Goal: Check status: Check status

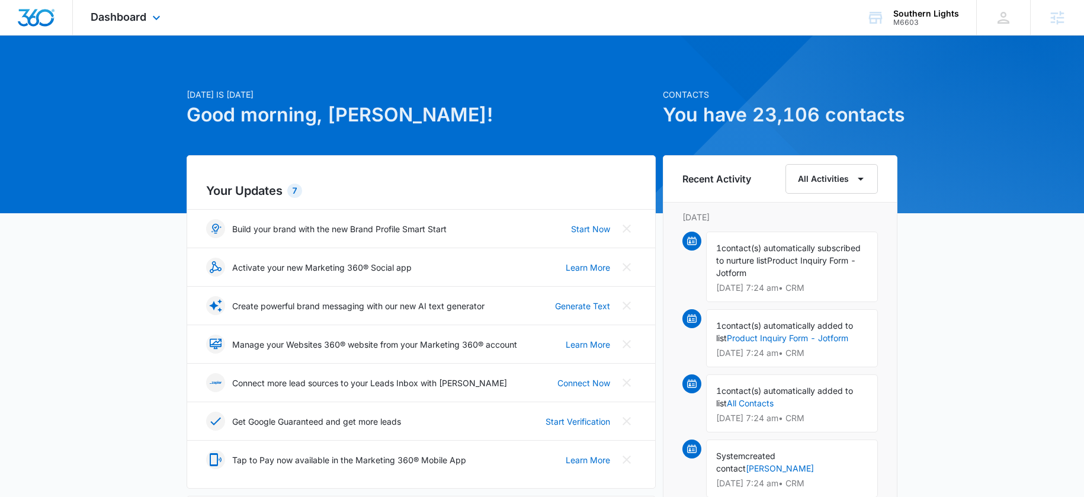
click at [148, 17] on div "Dashboard Apps Reputation Websites Forms CRM Email Social Shop Payments POS Con…" at bounding box center [127, 17] width 108 height 35
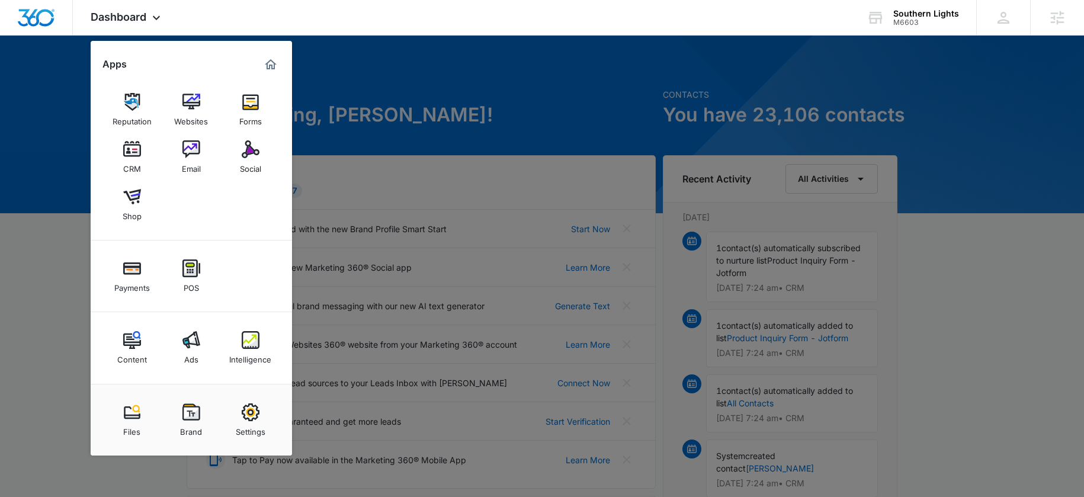
click at [187, 353] on div "Ads" at bounding box center [191, 356] width 14 height 15
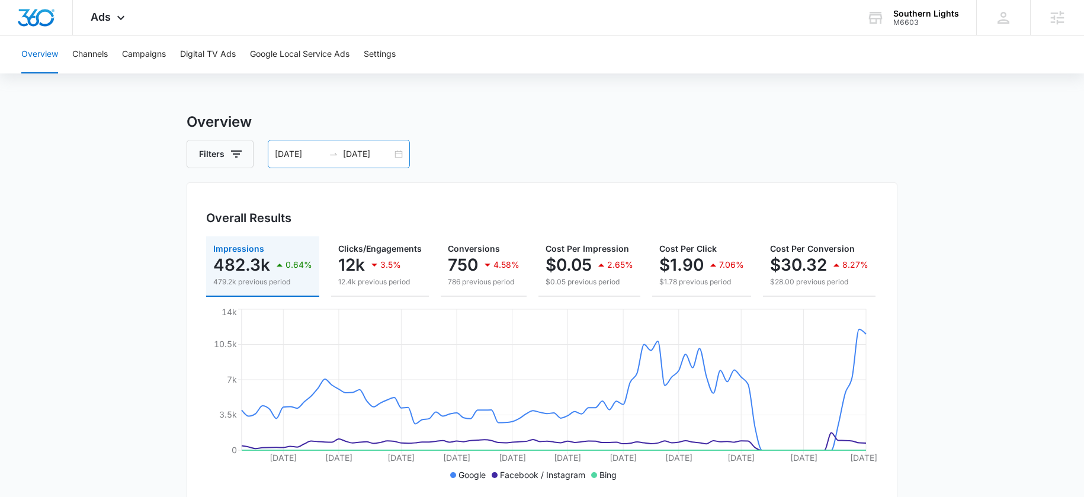
click at [316, 161] on div "06/01/2025 08/30/2025" at bounding box center [339, 154] width 142 height 28
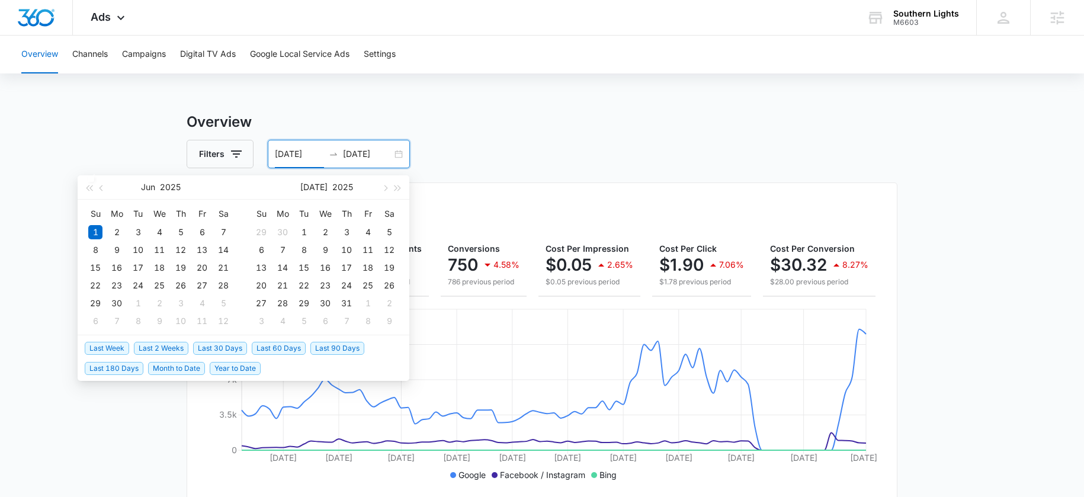
click at [227, 348] on span "Last 30 Days" at bounding box center [220, 348] width 54 height 13
type input "08/10/2025"
type input "[DATE]"
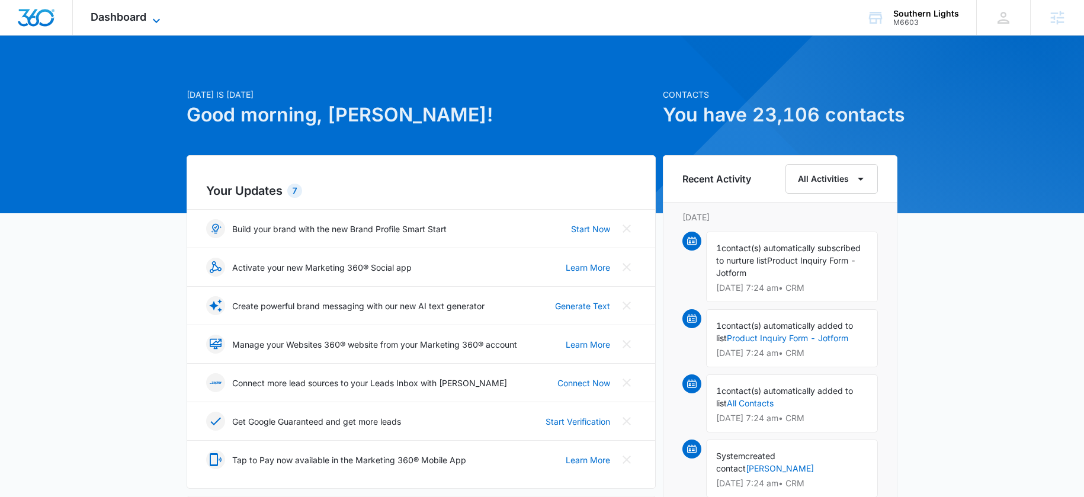
click at [111, 23] on span "Dashboard" at bounding box center [119, 17] width 56 height 12
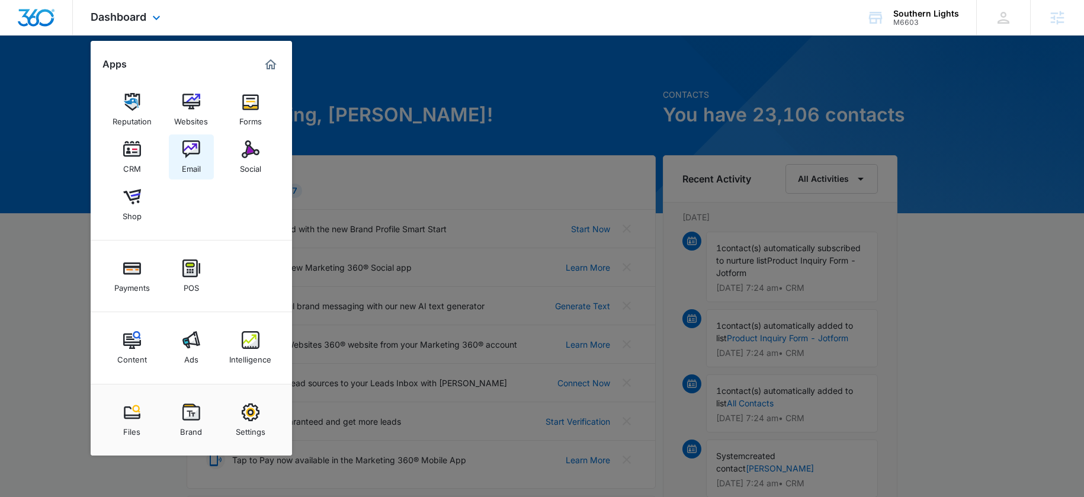
click at [188, 164] on div "Email" at bounding box center [191, 165] width 19 height 15
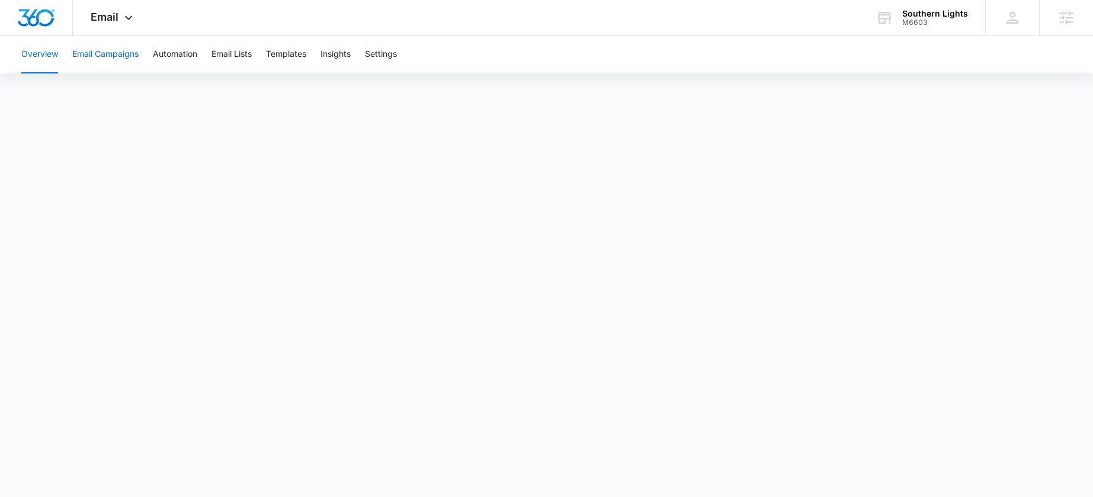
click at [127, 56] on button "Email Campaigns" at bounding box center [105, 55] width 66 height 38
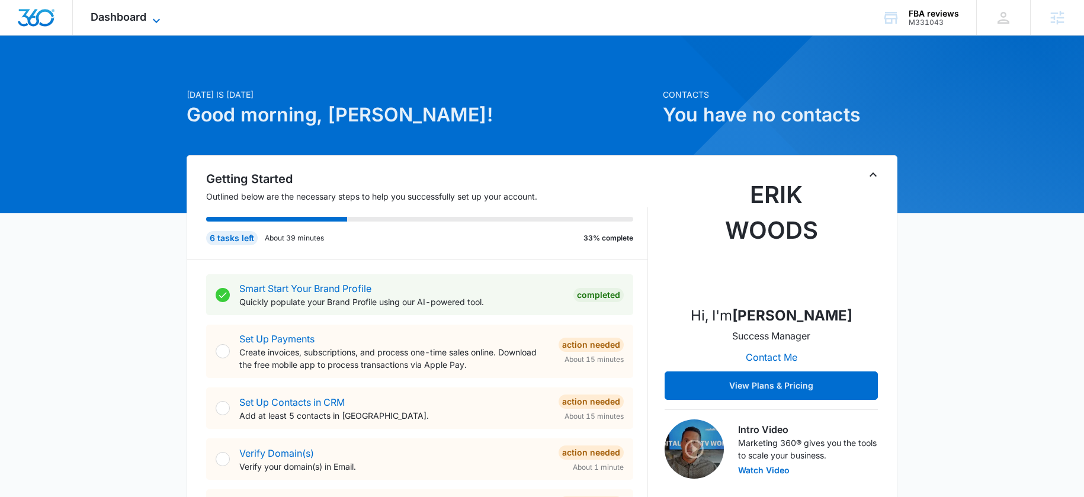
click at [131, 14] on span "Dashboard" at bounding box center [119, 17] width 56 height 12
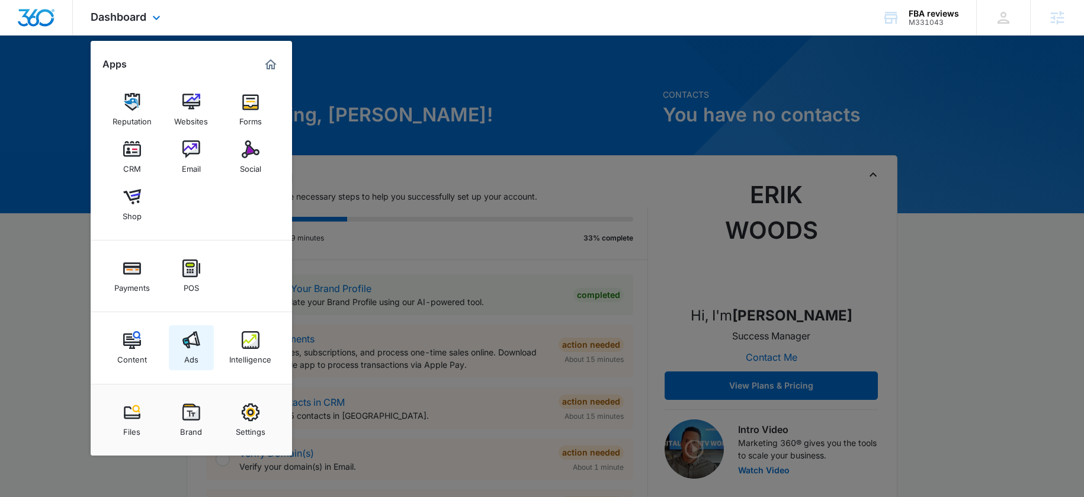
click at [206, 347] on link "Ads" at bounding box center [191, 347] width 45 height 45
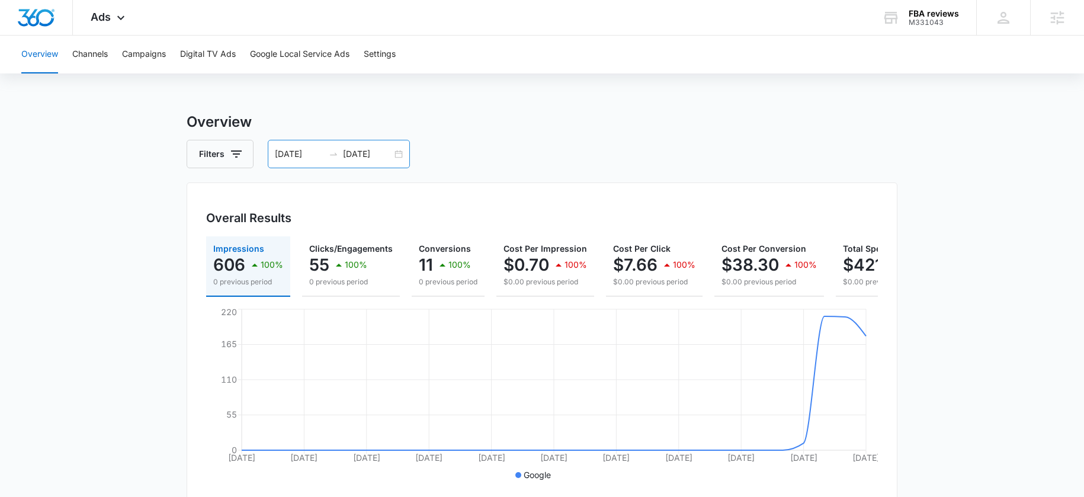
click at [362, 155] on input "[DATE]" at bounding box center [367, 154] width 49 height 13
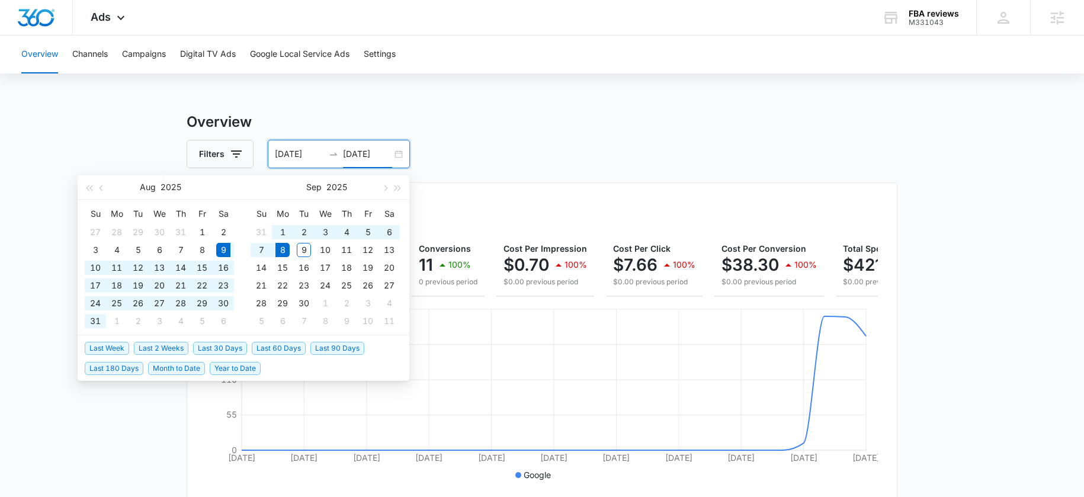
type input "[DATE]"
click at [182, 348] on span "Last 2 Weeks" at bounding box center [161, 348] width 55 height 13
type input "[DATE]"
